Goal: Transaction & Acquisition: Purchase product/service

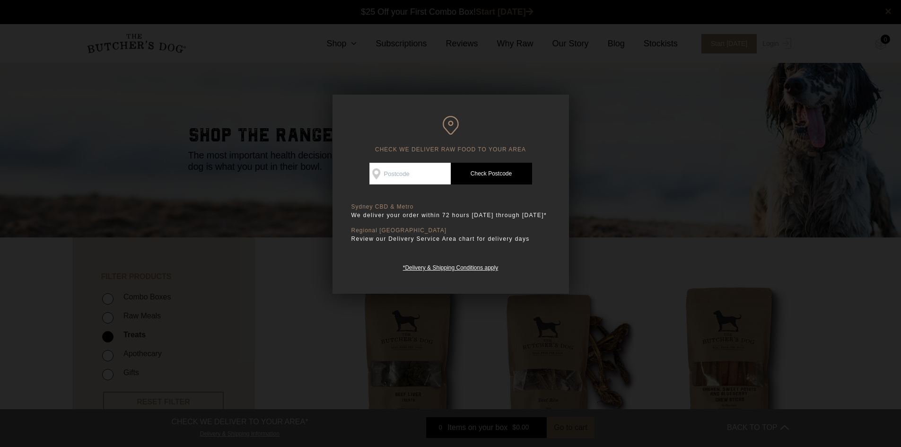
click at [692, 165] on div at bounding box center [450, 223] width 901 height 447
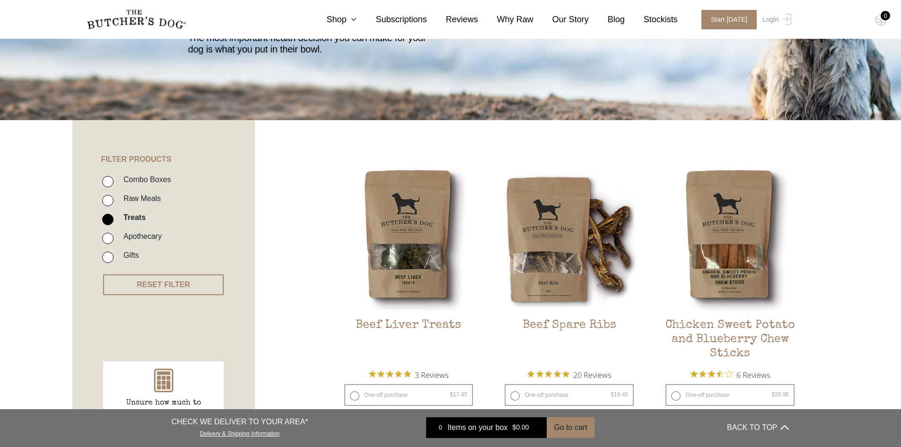
scroll to position [189, 0]
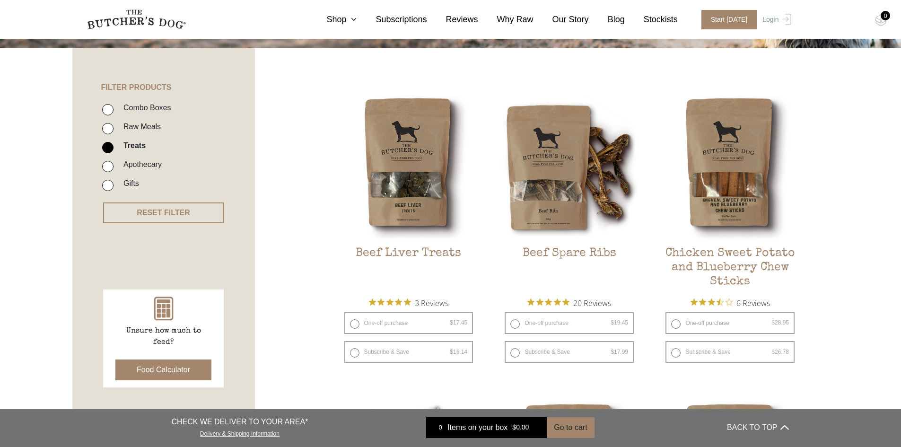
click at [108, 131] on input "Raw Meals" at bounding box center [107, 128] width 11 height 11
checkbox input "true"
click at [104, 152] on input "Treats" at bounding box center [107, 147] width 11 height 11
checkbox input "false"
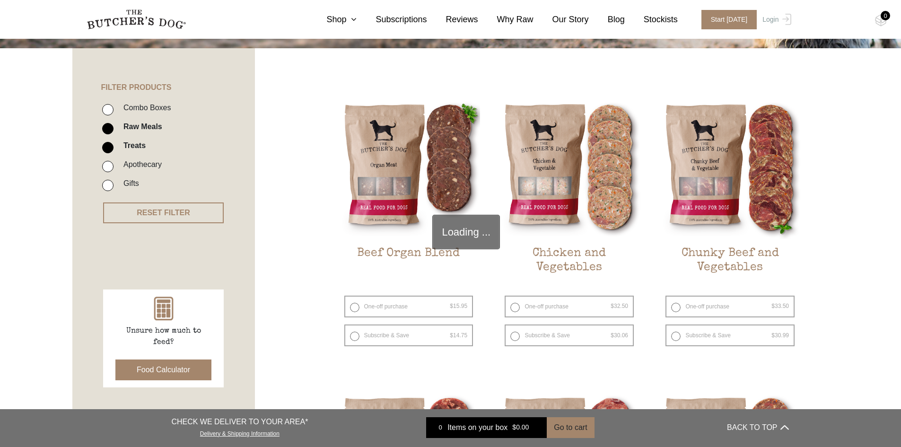
scroll to position [214, 0]
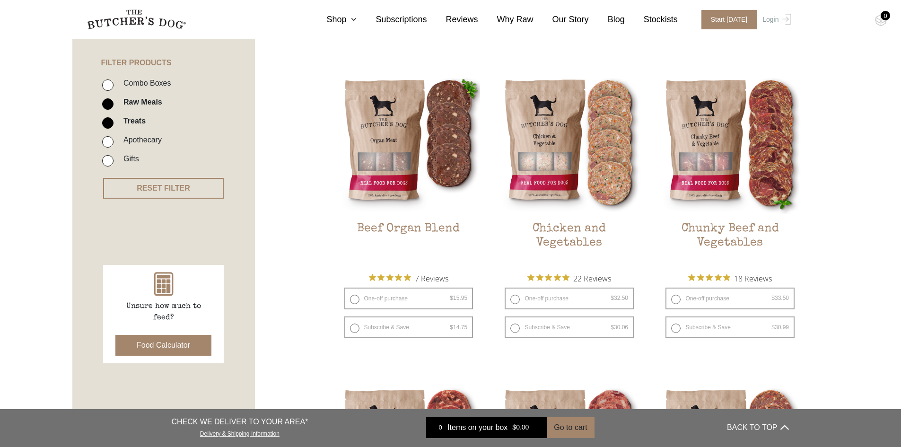
click at [112, 122] on input "Treats" at bounding box center [107, 122] width 11 height 11
checkbox input "false"
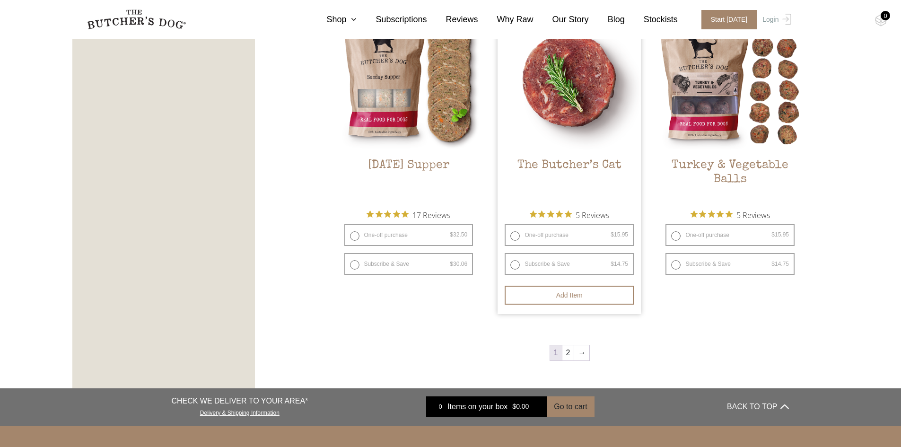
scroll to position [1159, 0]
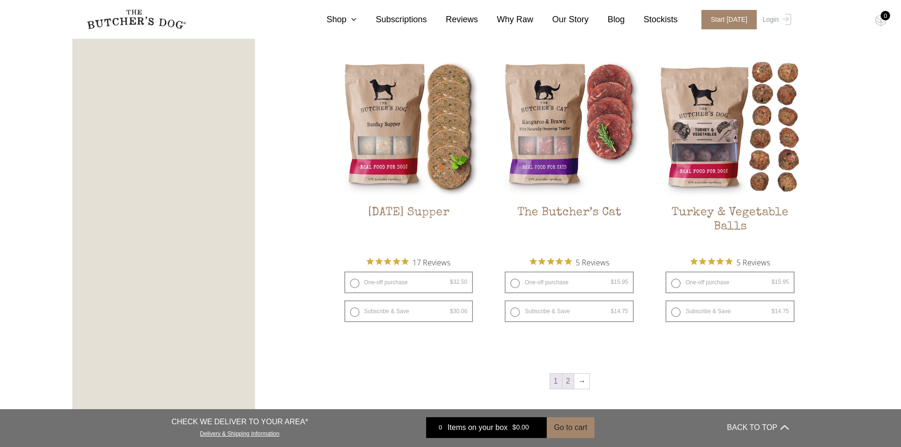
click at [567, 384] on link "2" at bounding box center [568, 380] width 12 height 15
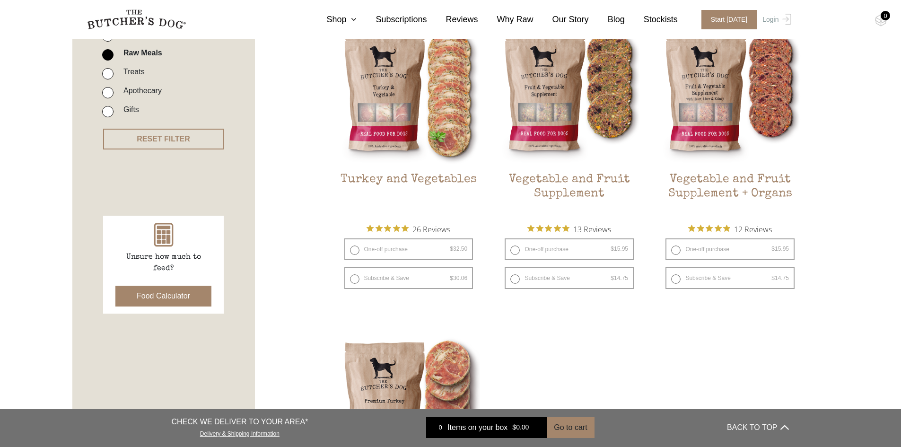
scroll to position [166, 0]
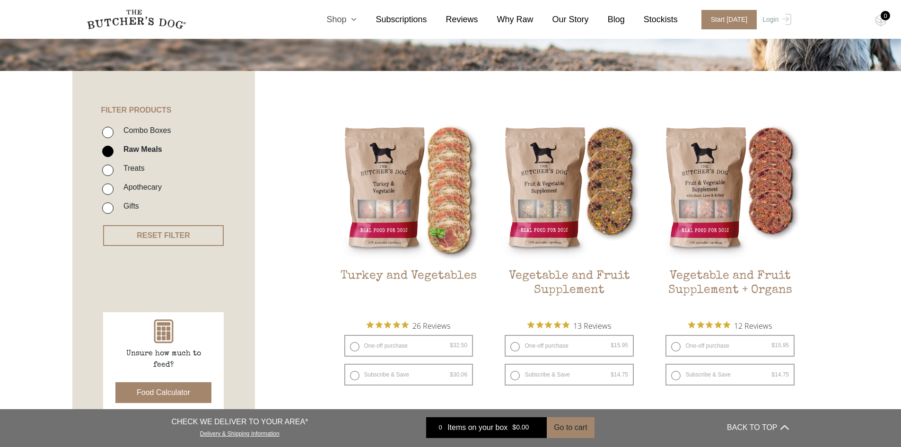
click at [350, 19] on link "Shop" at bounding box center [331, 19] width 49 height 13
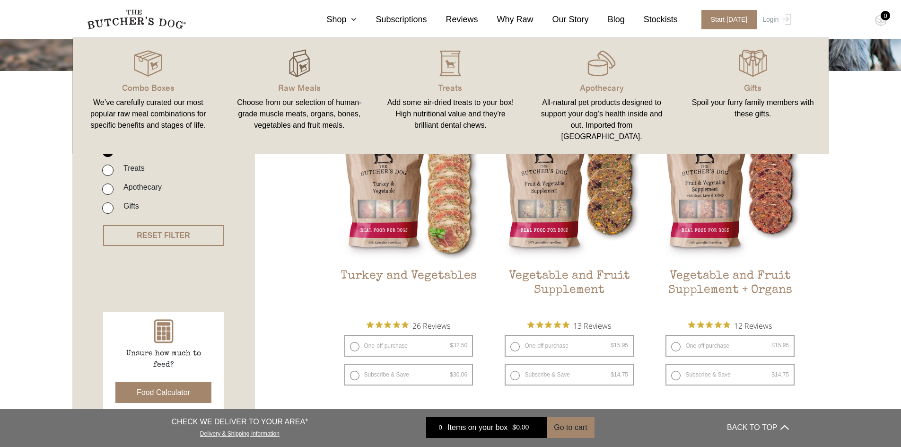
click at [310, 68] on img at bounding box center [299, 63] width 28 height 28
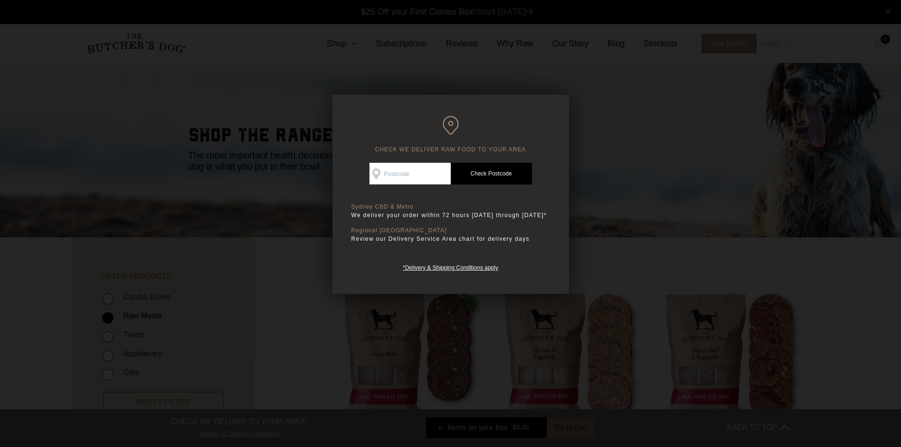
click at [426, 168] on input "Check Availability At" at bounding box center [409, 174] width 81 height 22
type input "4703"
click at [469, 180] on link "Check Postcode" at bounding box center [491, 174] width 81 height 22
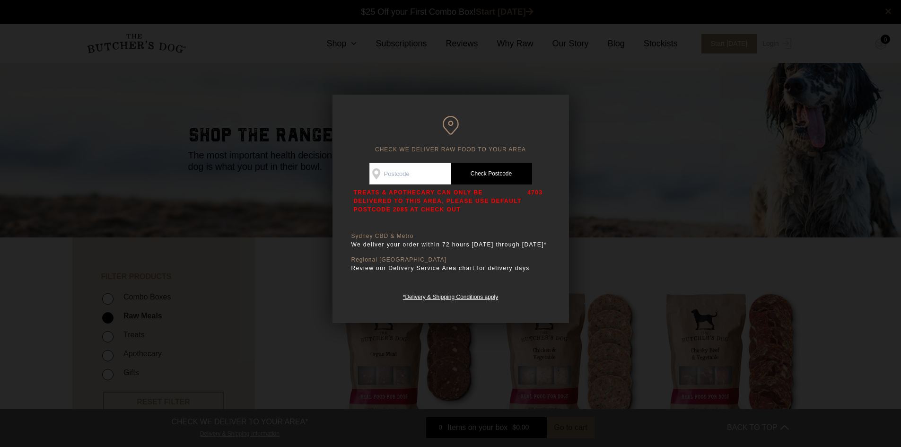
click at [612, 263] on div at bounding box center [450, 223] width 901 height 447
